Goal: Navigation & Orientation: Find specific page/section

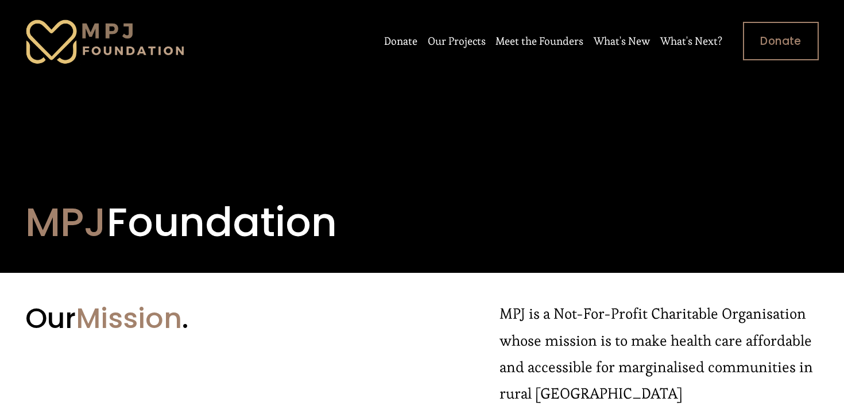
click at [474, 42] on link "Our Projects" at bounding box center [457, 41] width 58 height 22
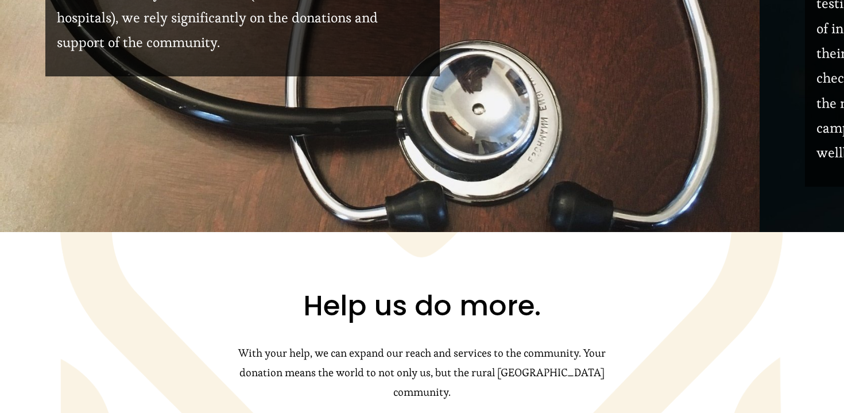
scroll to position [1076, 0]
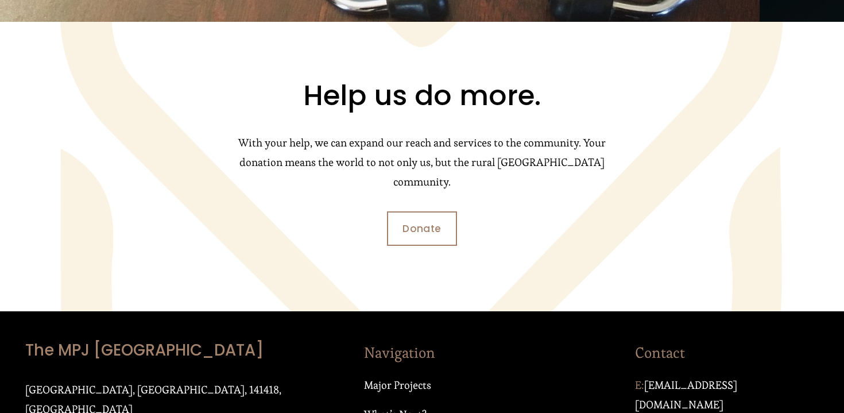
click at [567, 255] on div "Help us do more. With your help, we can expand our reach and services to the co…" at bounding box center [422, 166] width 844 height 289
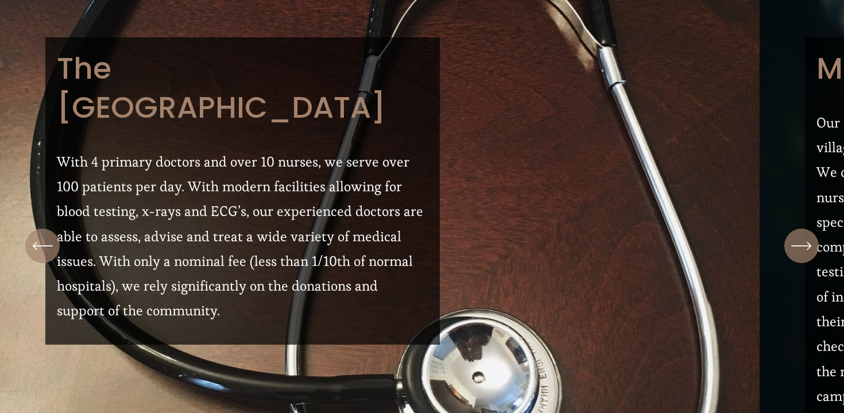
scroll to position [0, 0]
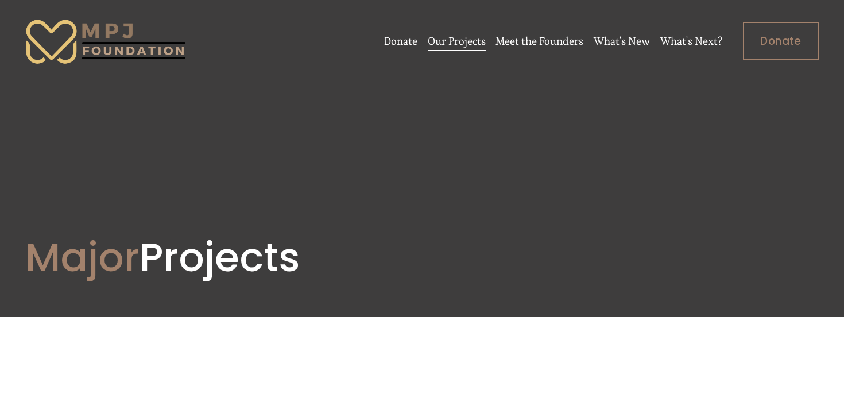
click at [540, 45] on link "Meet the Founders" at bounding box center [539, 41] width 88 height 22
